Goal: Information Seeking & Learning: Compare options

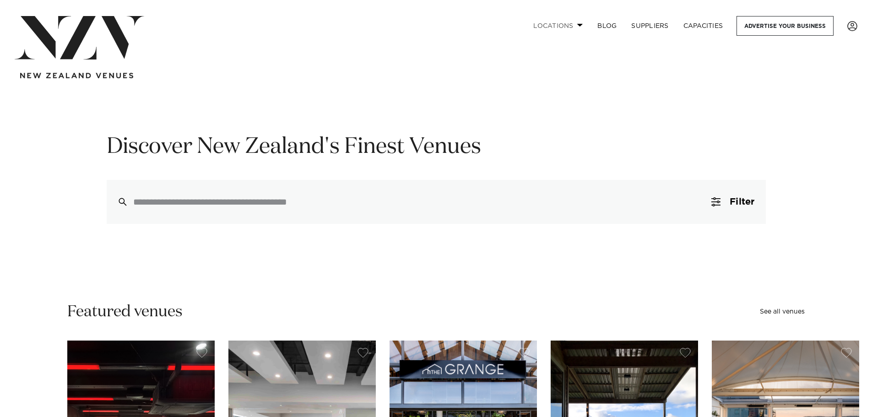
click at [429, 26] on link "Locations" at bounding box center [558, 26] width 64 height 20
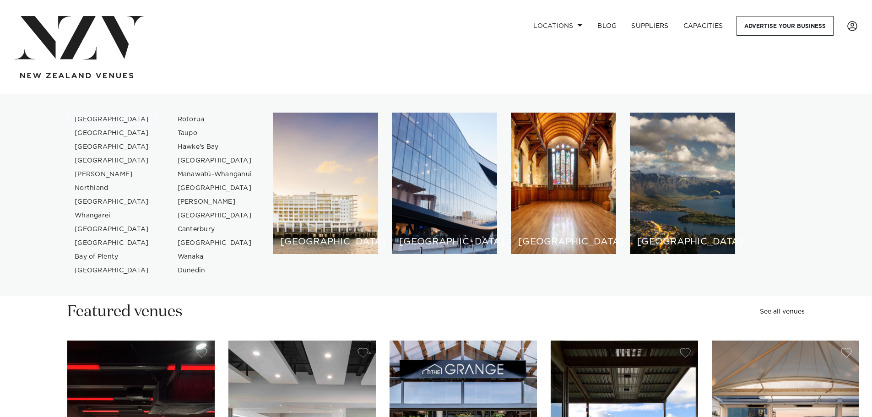
click at [97, 119] on link "[GEOGRAPHIC_DATA]" at bounding box center [111, 120] width 89 height 14
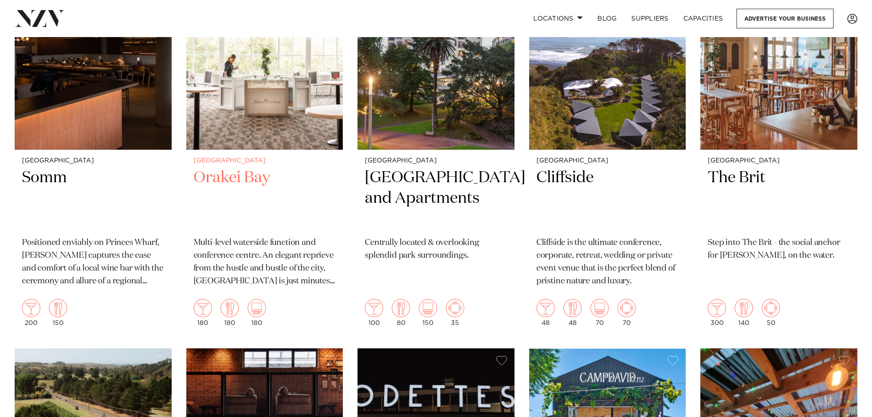
scroll to position [8259, 0]
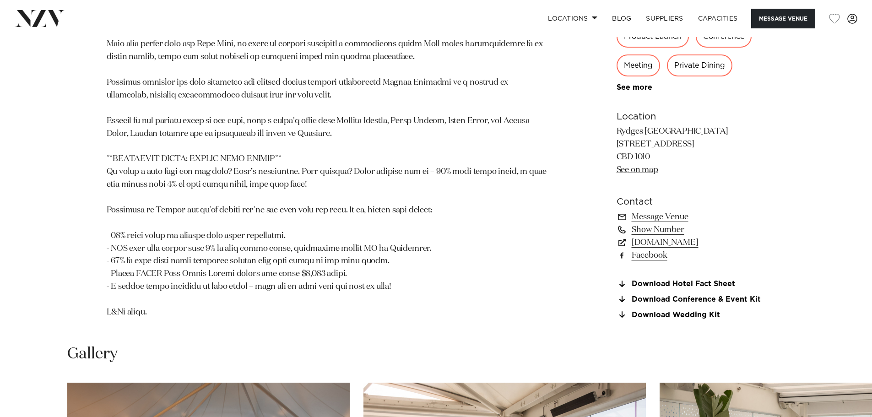
scroll to position [824, 0]
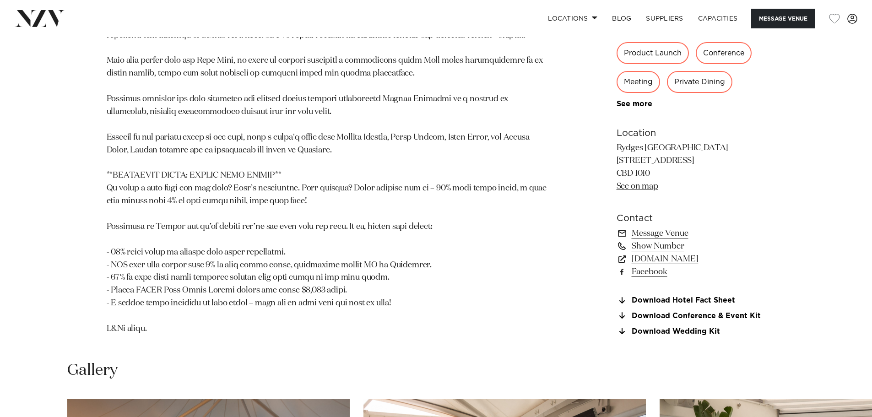
click at [643, 185] on link "See on map" at bounding box center [638, 186] width 42 height 8
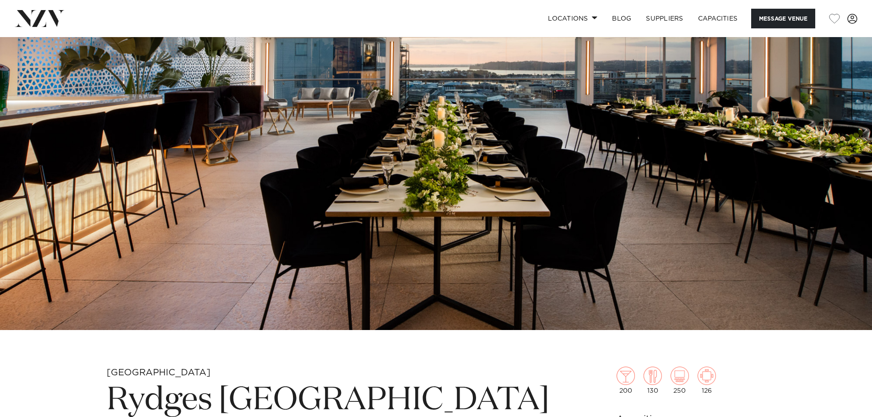
scroll to position [0, 0]
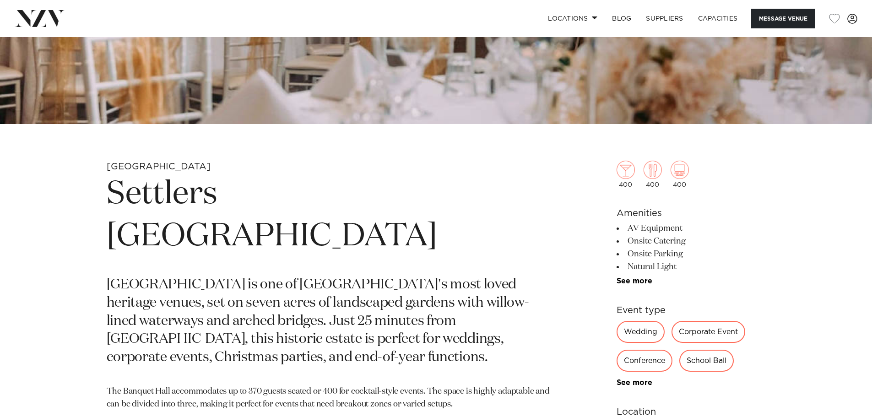
scroll to position [366, 0]
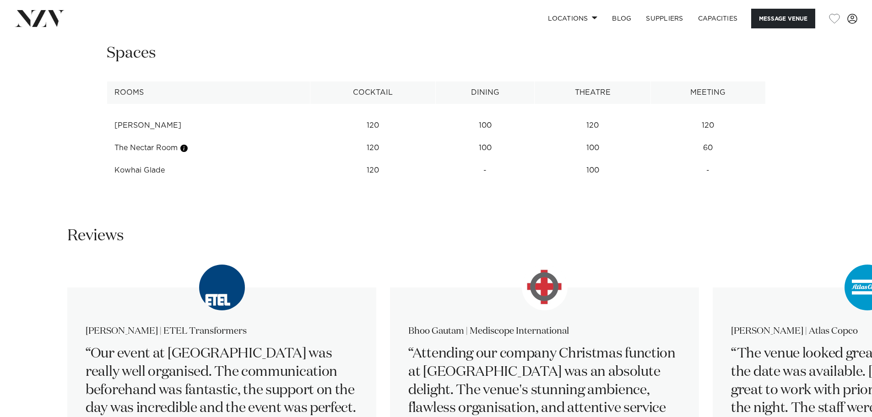
scroll to position [1237, 0]
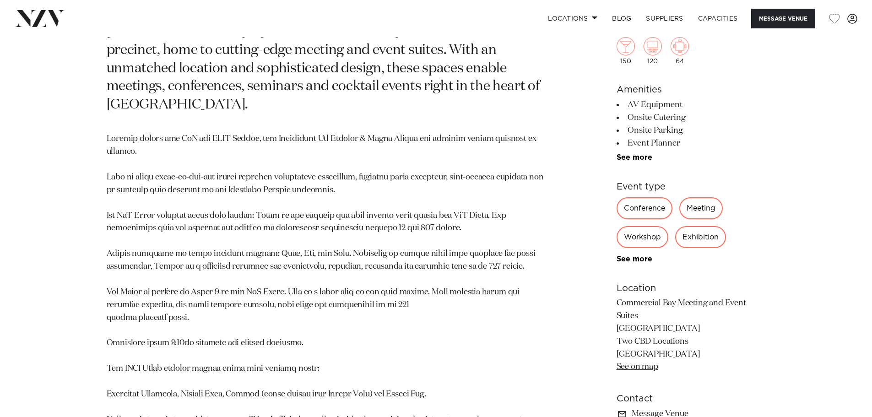
scroll to position [733, 0]
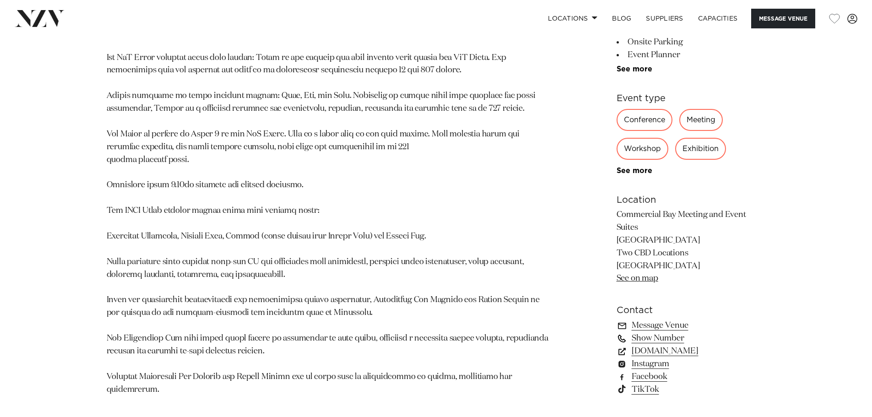
click at [671, 332] on link "Show Number" at bounding box center [691, 338] width 149 height 13
click at [673, 320] on link "Message Venue" at bounding box center [691, 326] width 149 height 13
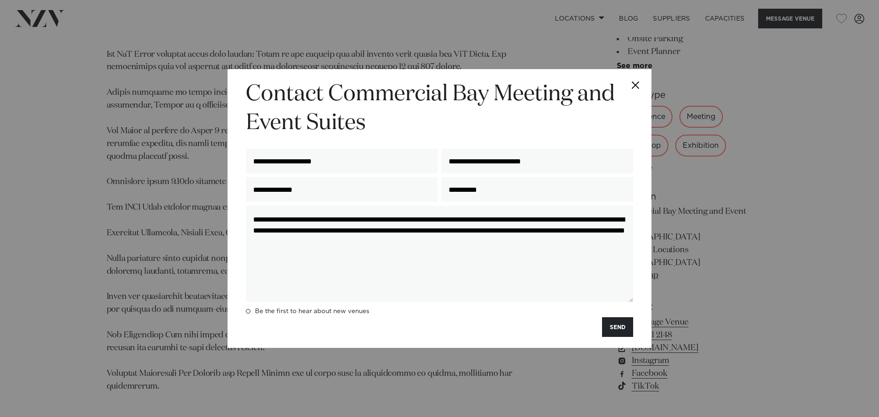
click at [638, 83] on button "Close" at bounding box center [636, 85] width 32 height 32
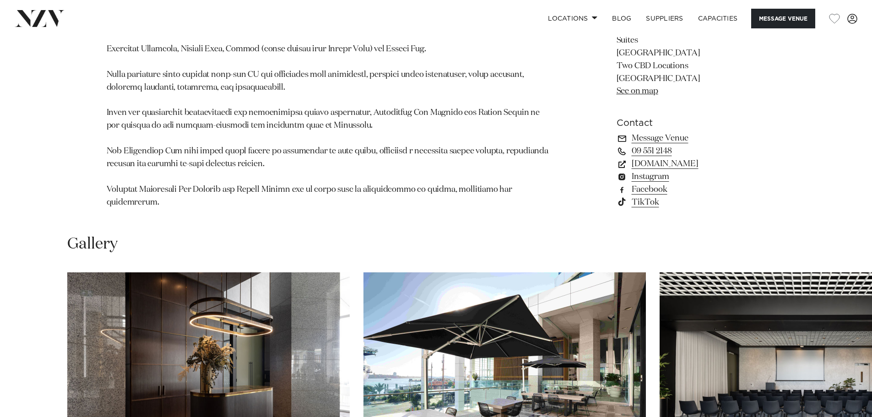
scroll to position [1102, 0]
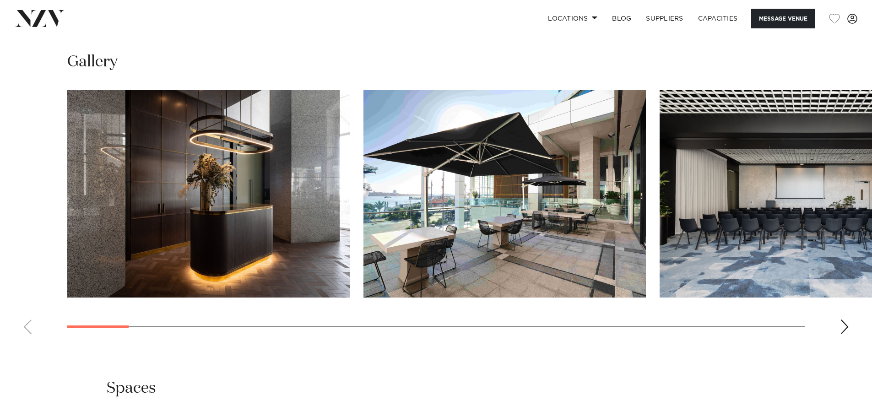
click at [842, 320] on div "Next slide" at bounding box center [844, 327] width 9 height 15
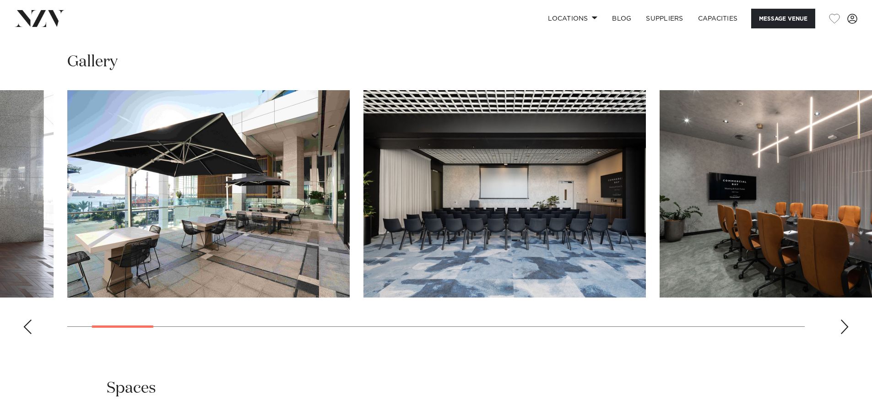
click at [842, 320] on div "Next slide" at bounding box center [844, 327] width 9 height 15
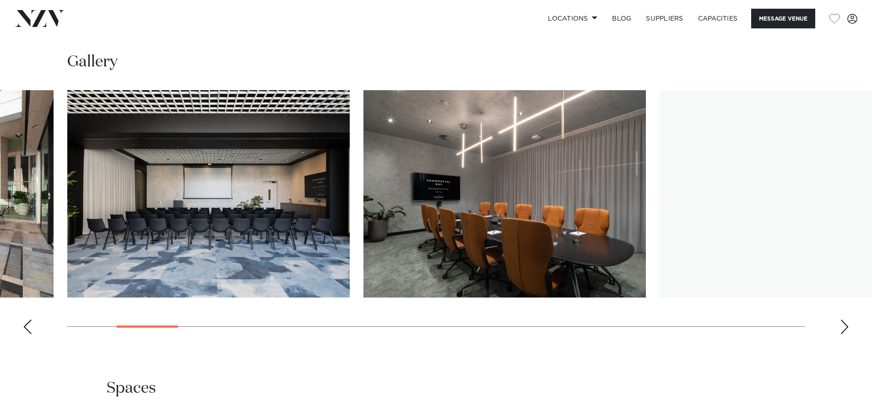
click at [842, 320] on div "Next slide" at bounding box center [844, 327] width 9 height 15
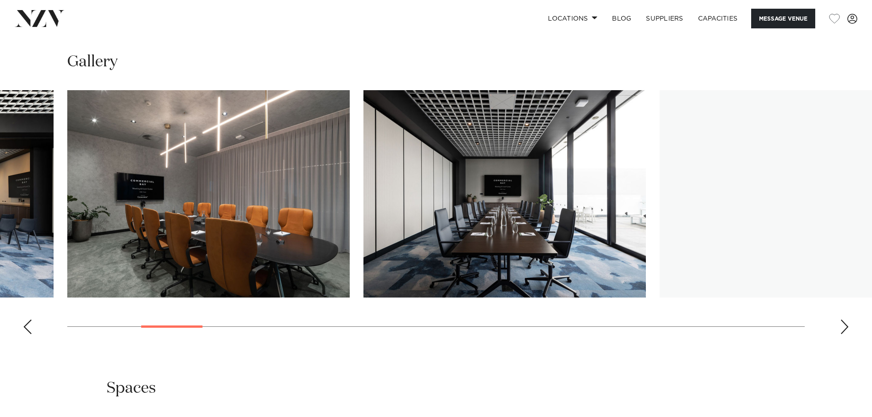
click at [842, 320] on div "Next slide" at bounding box center [844, 327] width 9 height 15
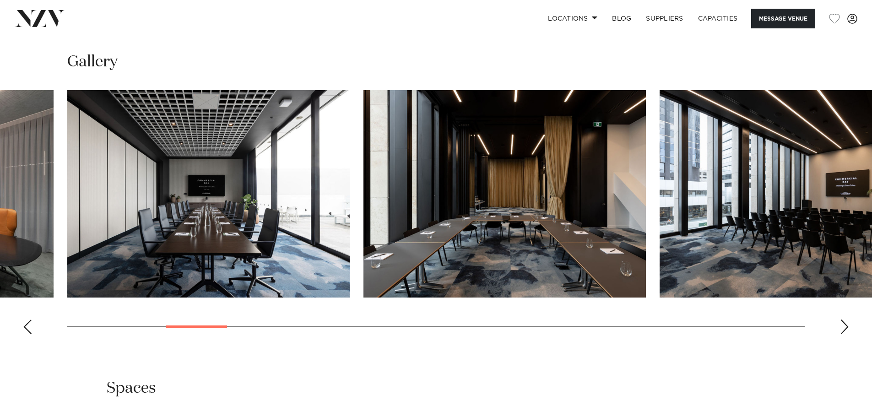
click at [842, 320] on div "Next slide" at bounding box center [844, 327] width 9 height 15
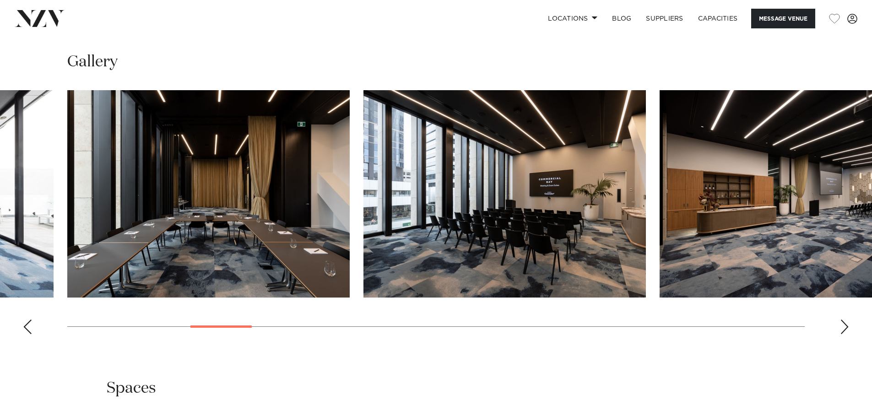
click at [842, 320] on div "Next slide" at bounding box center [844, 327] width 9 height 15
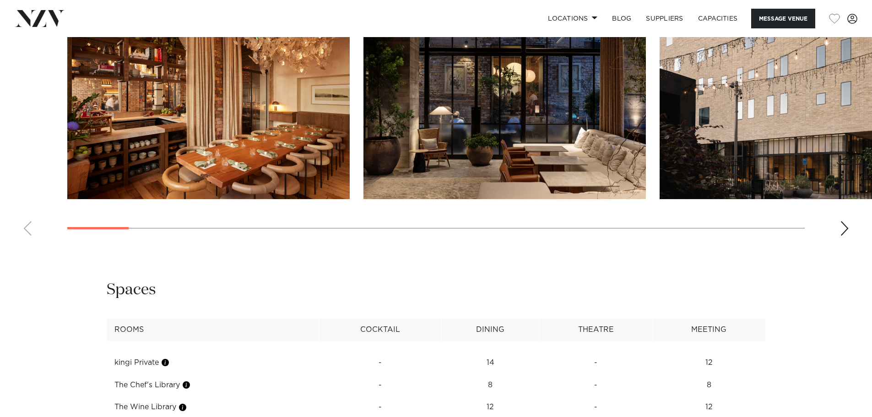
scroll to position [1191, 0]
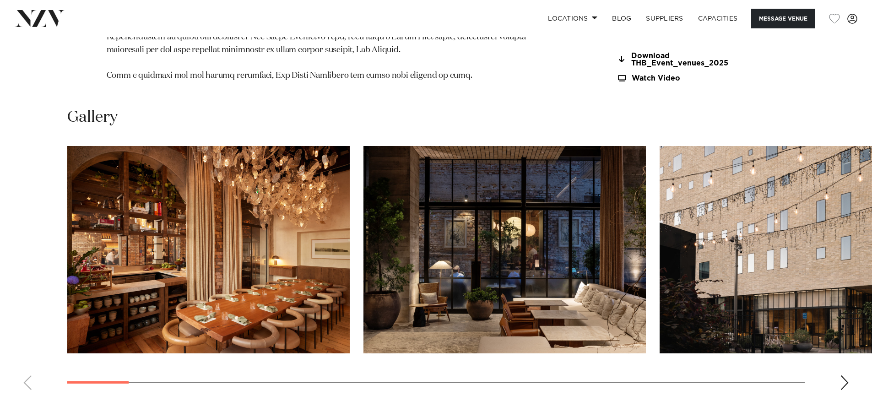
click at [851, 386] on swiper-container at bounding box center [436, 271] width 872 height 251
click at [844, 385] on div "Next slide" at bounding box center [844, 383] width 9 height 15
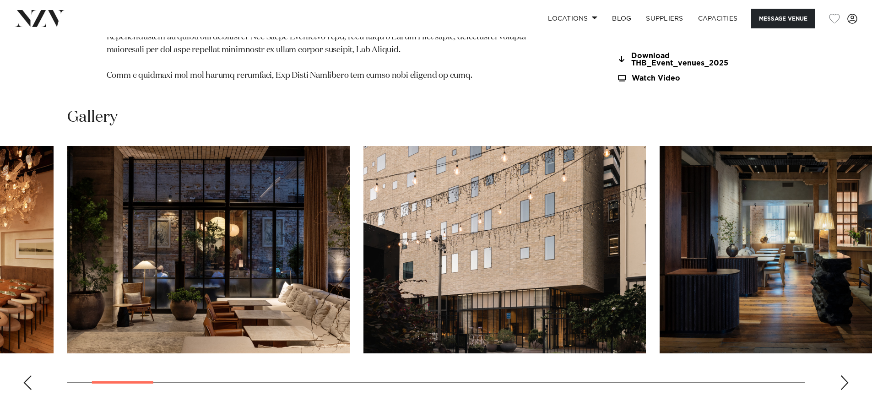
click at [844, 385] on swiper-container at bounding box center [436, 271] width 872 height 251
click at [844, 385] on div "Next slide" at bounding box center [844, 383] width 9 height 15
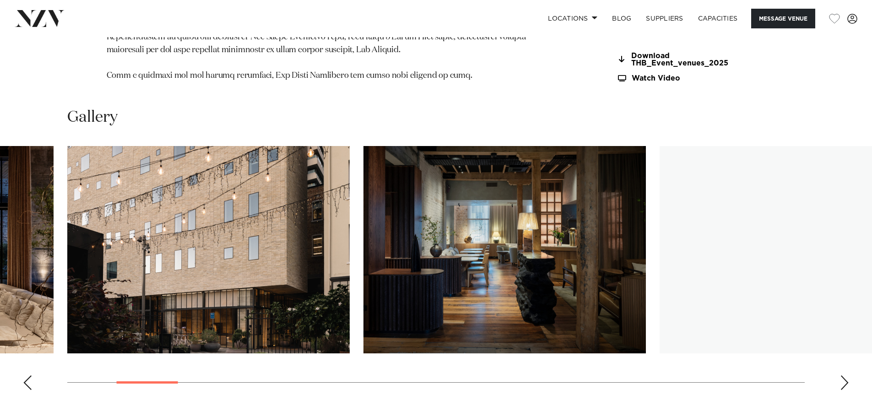
click at [848, 384] on div "Next slide" at bounding box center [844, 383] width 9 height 15
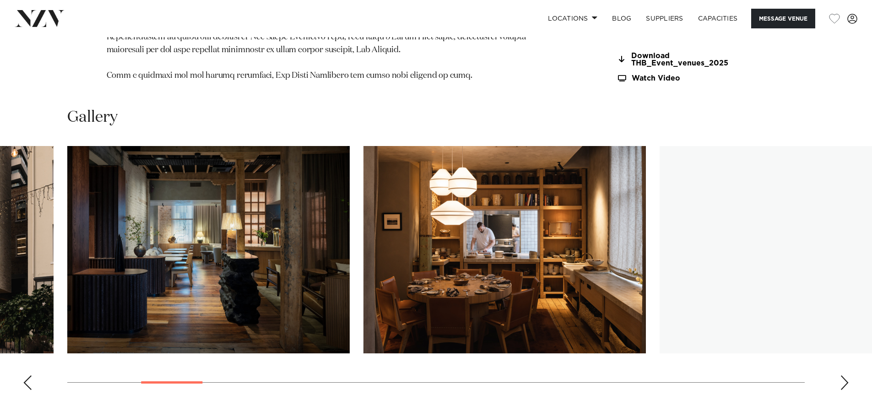
click at [849, 384] on div "Next slide" at bounding box center [844, 383] width 9 height 15
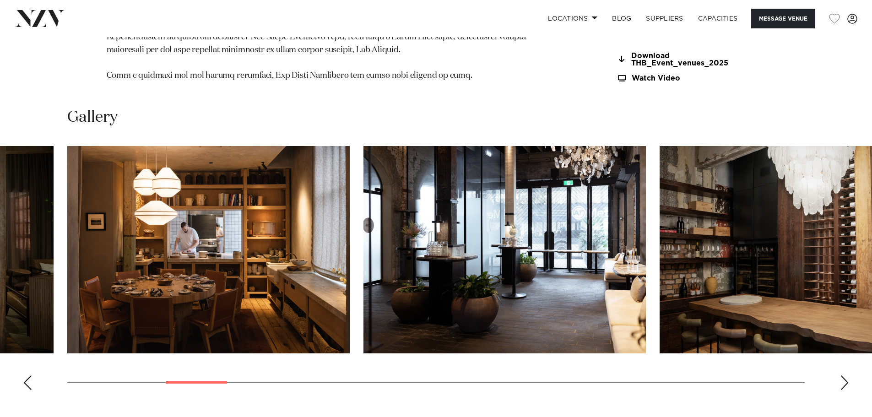
click at [849, 384] on div "Next slide" at bounding box center [844, 383] width 9 height 15
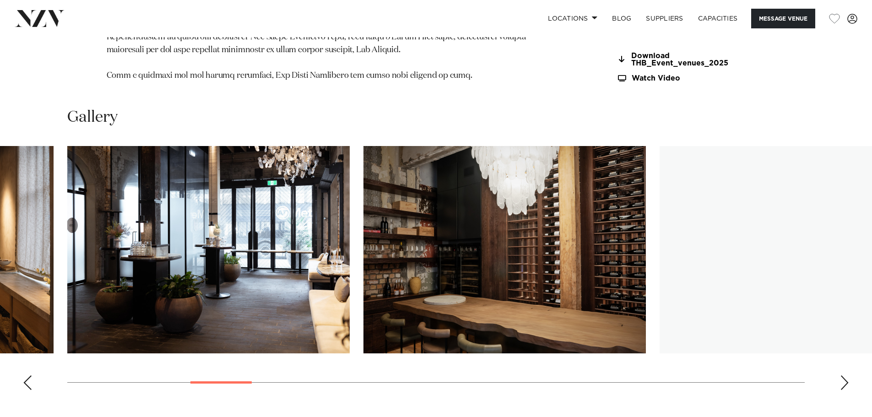
click at [849, 384] on div "Next slide" at bounding box center [844, 383] width 9 height 15
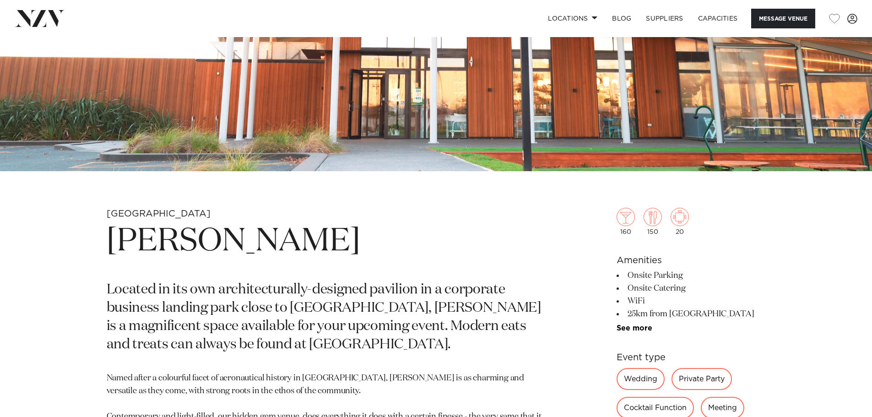
scroll to position [458, 0]
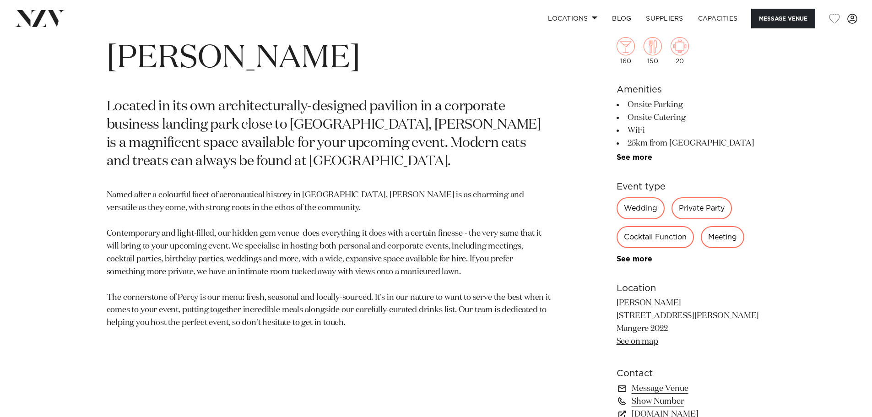
click at [642, 339] on link "See on map" at bounding box center [638, 342] width 42 height 8
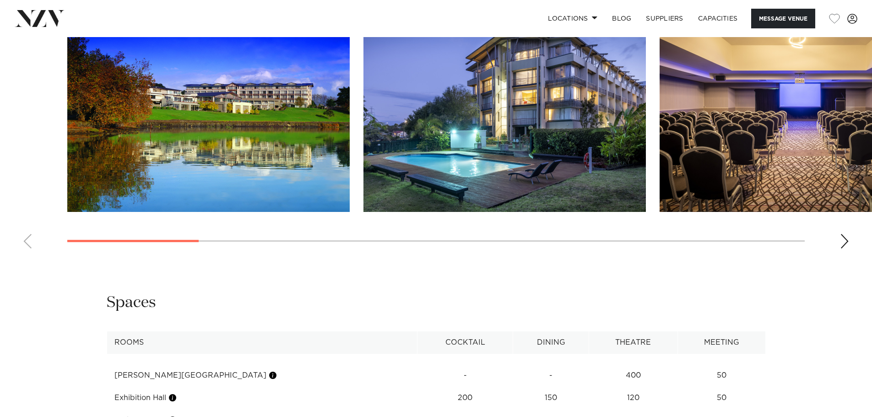
scroll to position [916, 0]
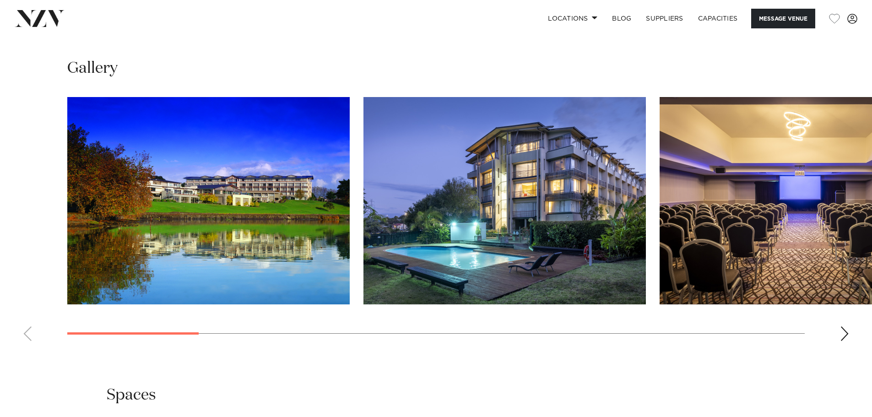
click at [836, 349] on swiper-container at bounding box center [436, 222] width 872 height 251
click at [845, 341] on div "Next slide" at bounding box center [844, 334] width 9 height 15
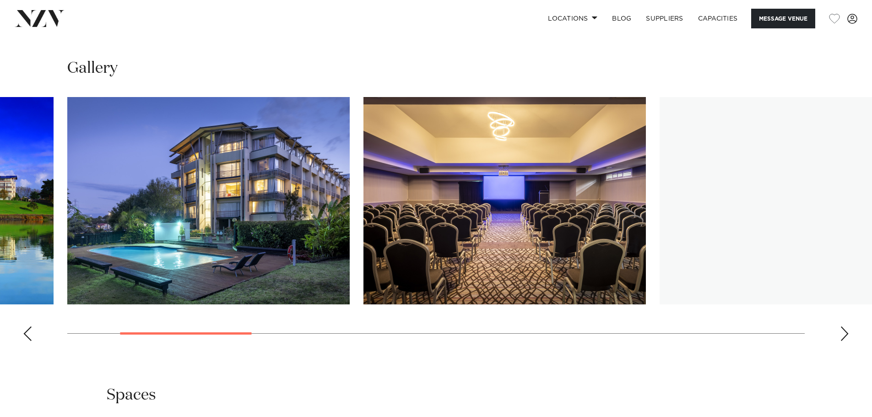
click at [844, 341] on div "Next slide" at bounding box center [844, 334] width 9 height 15
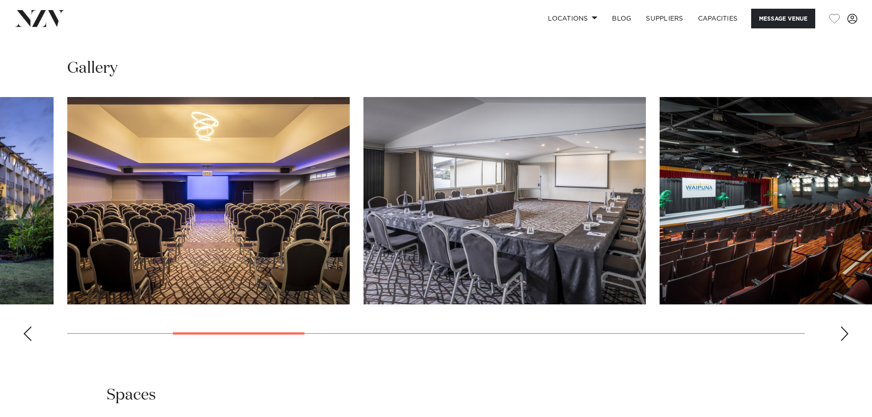
click at [842, 341] on div "Next slide" at bounding box center [844, 334] width 9 height 15
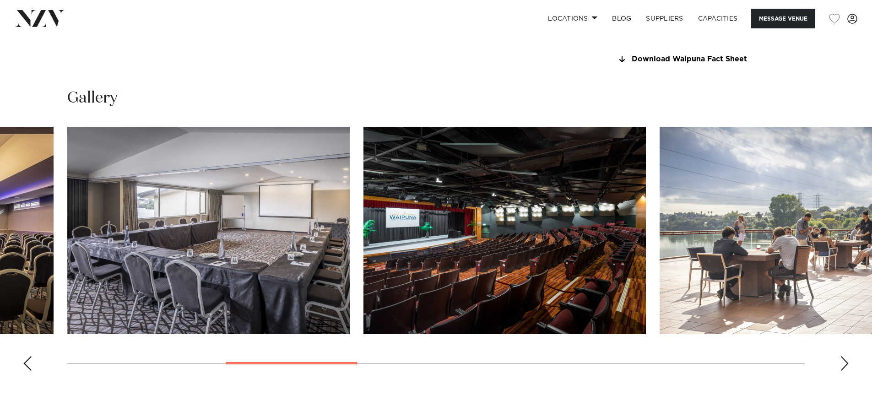
click at [842, 334] on img "6 / 14" at bounding box center [801, 230] width 283 height 207
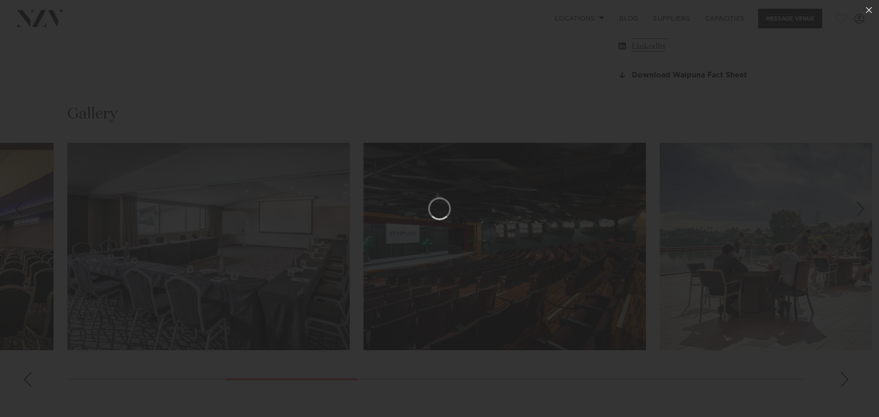
click at [715, 80] on div at bounding box center [439, 208] width 879 height 417
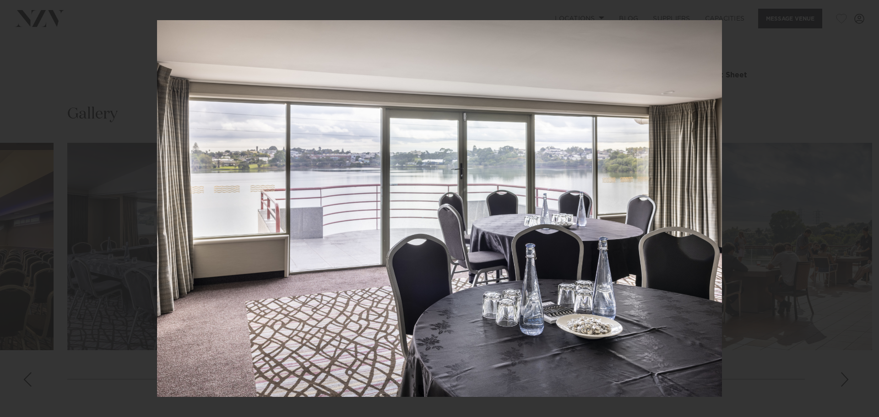
click at [825, 128] on div at bounding box center [439, 208] width 879 height 417
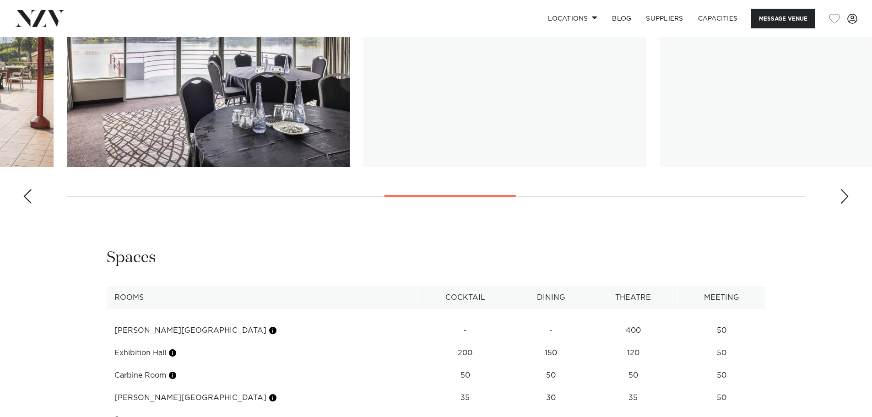
click at [835, 211] on swiper-container at bounding box center [436, 85] width 872 height 251
click at [838, 211] on swiper-container at bounding box center [436, 85] width 872 height 251
click at [842, 204] on div "Next slide" at bounding box center [844, 196] width 9 height 15
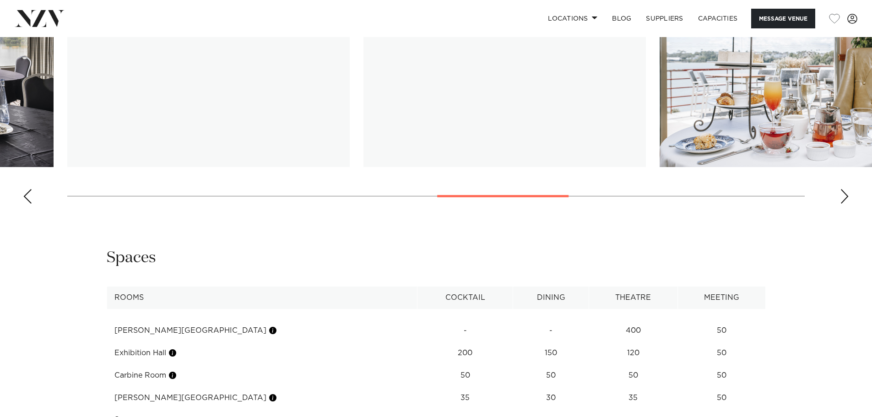
click at [842, 204] on div "Next slide" at bounding box center [844, 196] width 9 height 15
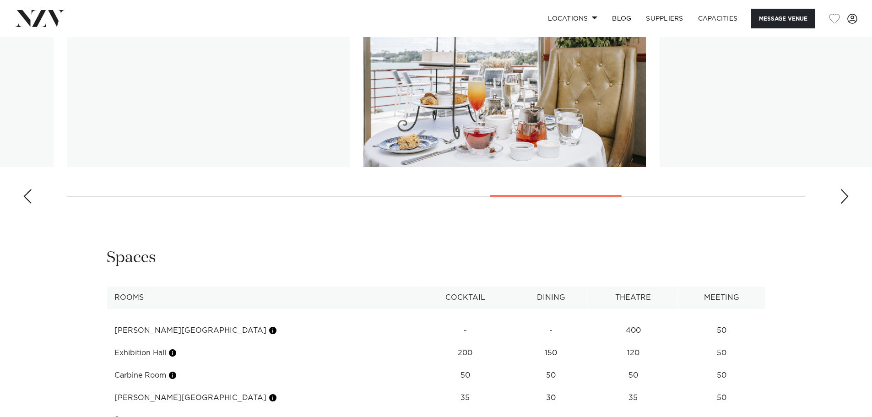
click at [842, 204] on div "Next slide" at bounding box center [844, 196] width 9 height 15
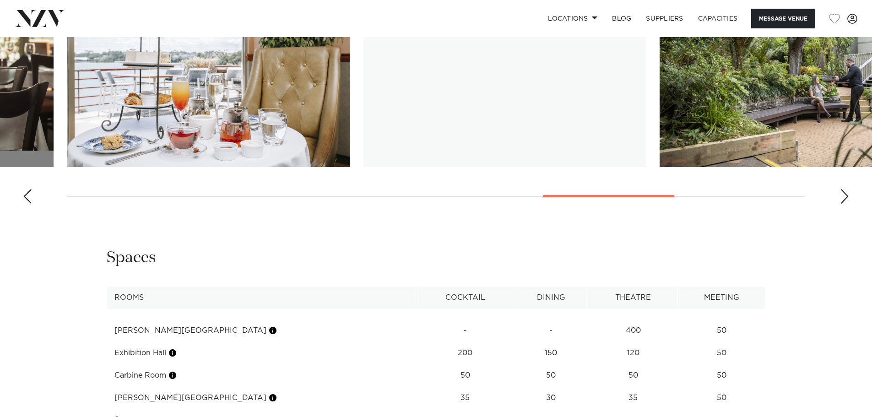
click at [803, 140] on img "12 / 14" at bounding box center [801, 63] width 283 height 207
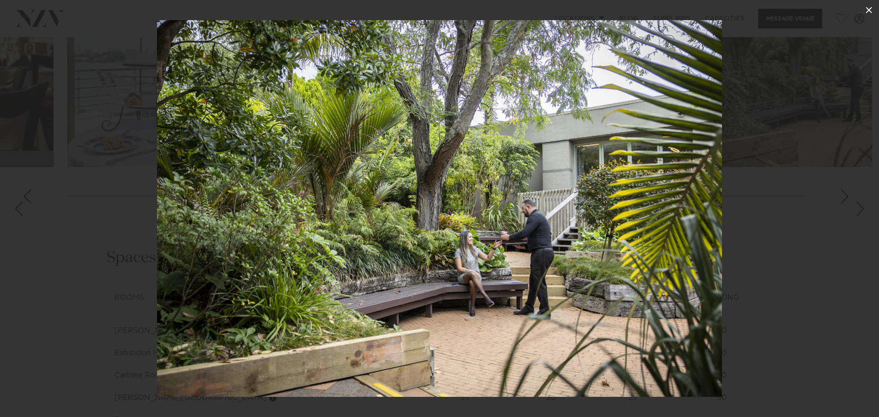
click at [863, 13] on button at bounding box center [869, 10] width 20 height 20
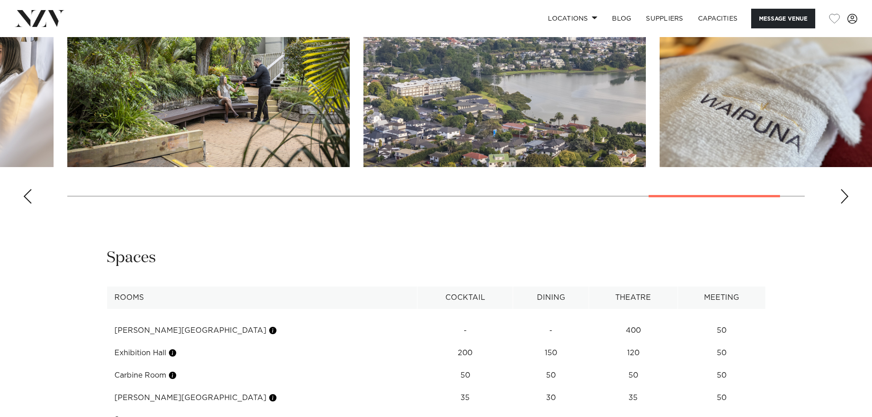
click at [837, 211] on swiper-container at bounding box center [436, 85] width 872 height 251
click at [840, 211] on swiper-container at bounding box center [436, 85] width 872 height 251
click at [842, 204] on div "Next slide" at bounding box center [844, 196] width 9 height 15
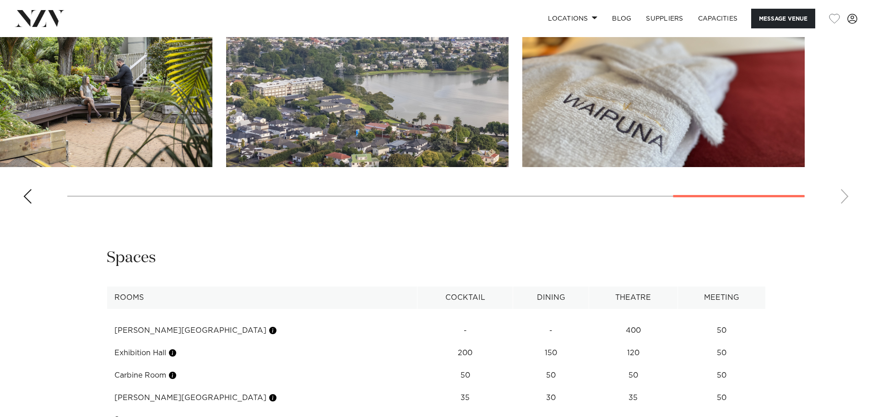
click at [842, 211] on swiper-container at bounding box center [436, 85] width 872 height 251
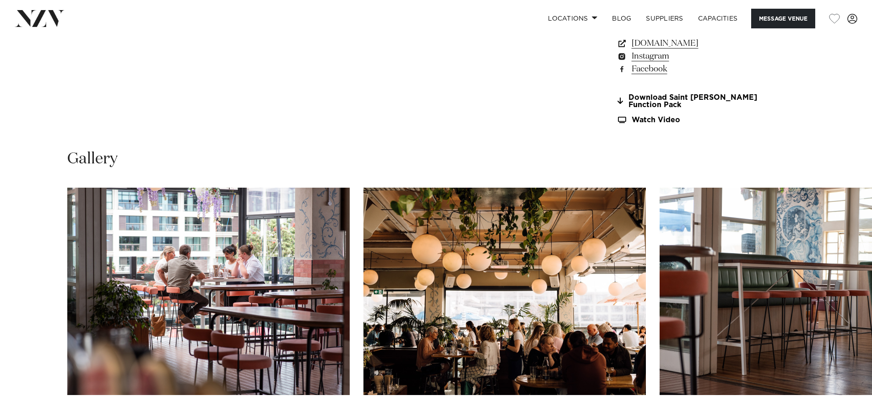
scroll to position [1053, 0]
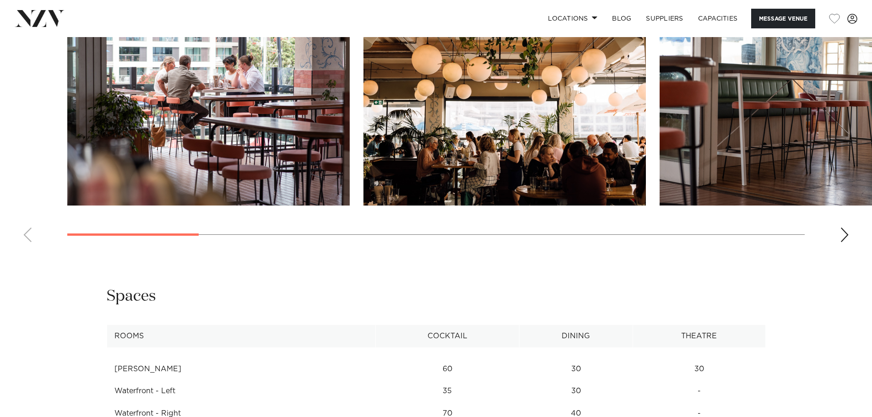
click at [812, 234] on swiper-container at bounding box center [436, 123] width 872 height 251
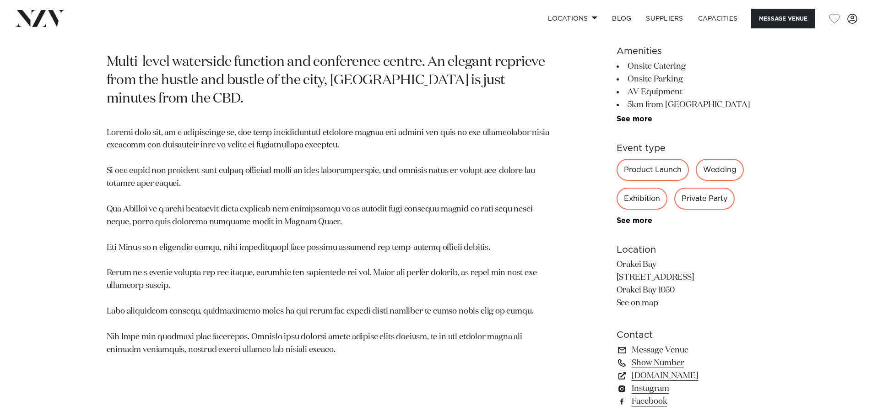
scroll to position [550, 0]
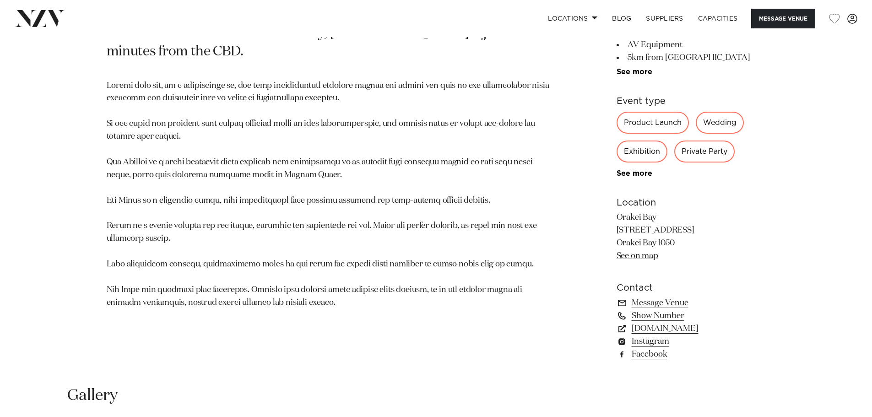
click at [647, 261] on p "Orakei Bay [STREET_ADDRESS] [GEOGRAPHIC_DATA] 1050 See on map" at bounding box center [691, 237] width 149 height 51
click at [646, 260] on p "Orakei Bay [STREET_ADDRESS] [GEOGRAPHIC_DATA] 1050 See on map" at bounding box center [691, 237] width 149 height 51
click at [641, 258] on link "See on map" at bounding box center [638, 256] width 42 height 8
